Goal: Task Accomplishment & Management: Manage account settings

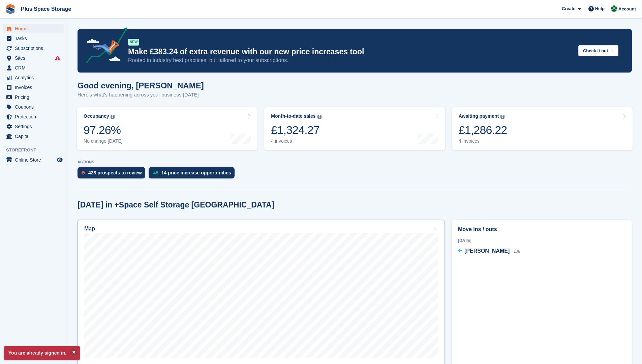
scroll to position [101, 0]
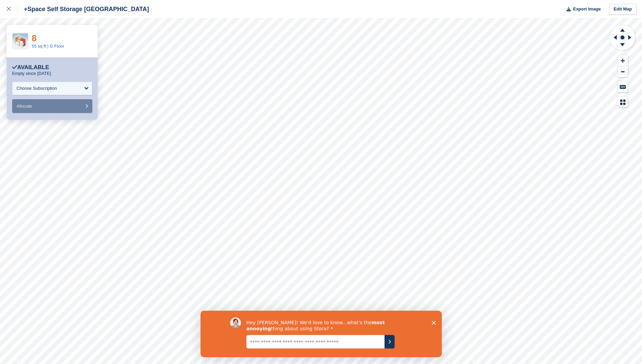
click at [34, 37] on link "8" at bounding box center [34, 38] width 5 height 10
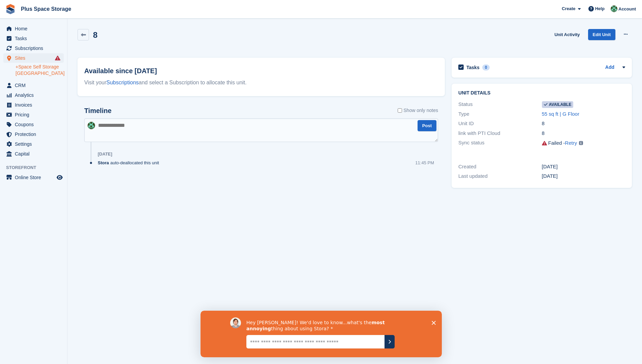
click at [606, 127] on div "8" at bounding box center [583, 124] width 83 height 8
click at [551, 104] on span "Available" at bounding box center [558, 104] width 32 height 7
click at [610, 33] on link "Edit Unit" at bounding box center [601, 34] width 27 height 11
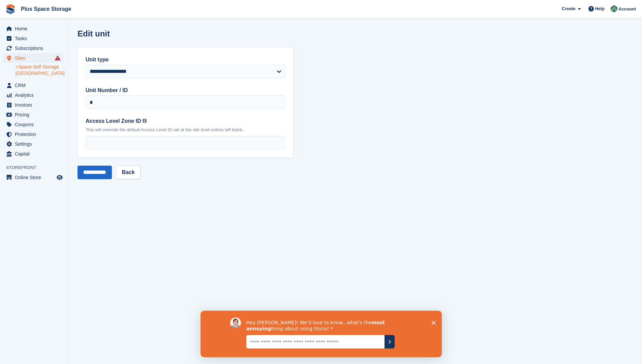
drag, startPoint x: 345, startPoint y: 145, endPoint x: 356, endPoint y: 138, distance: 13.5
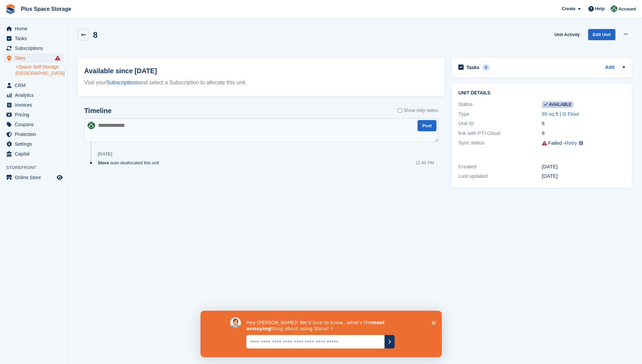
click at [557, 105] on span "Available" at bounding box center [558, 104] width 32 height 7
click at [625, 34] on icon at bounding box center [626, 34] width 4 height 4
click at [599, 49] on p "Make unavailable" at bounding box center [599, 47] width 59 height 9
